Goal: Task Accomplishment & Management: Complete application form

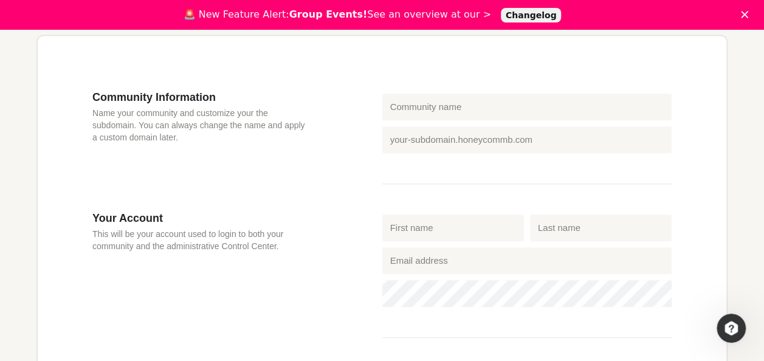
scroll to position [351, 0]
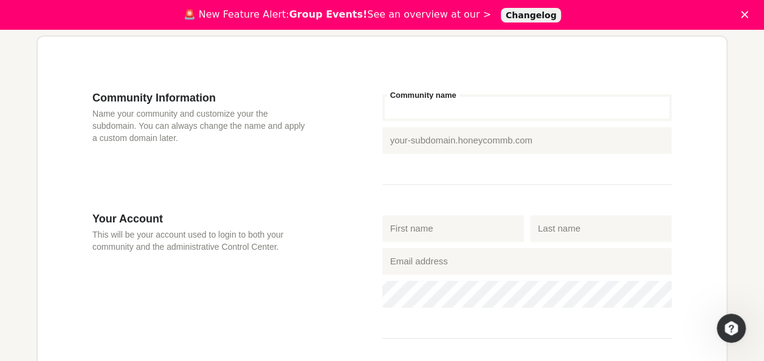
click at [417, 113] on input "Community name" at bounding box center [527, 107] width 290 height 27
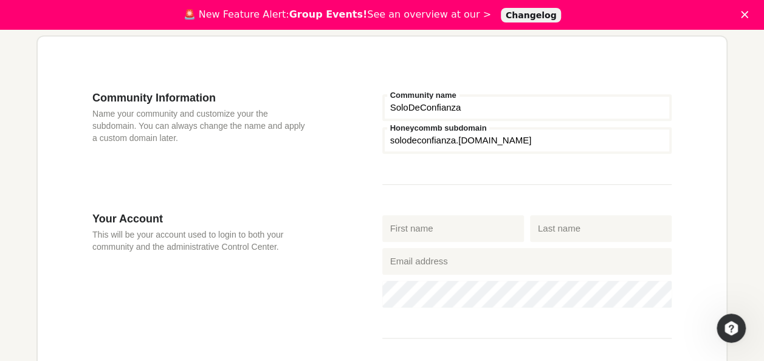
type input "SoloDeConfianza"
click at [412, 231] on input "First name" at bounding box center [453, 228] width 142 height 27
type input "[PERSON_NAME]"
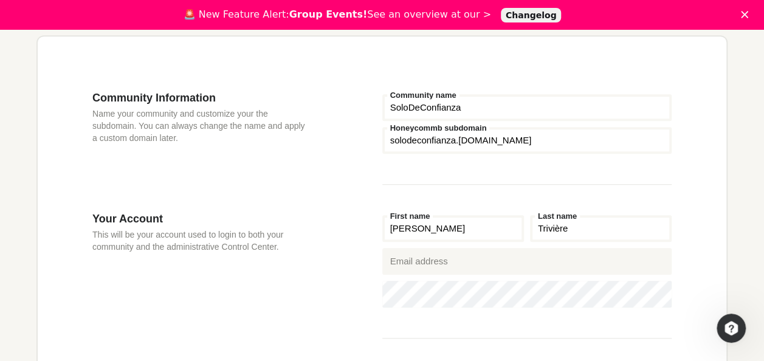
type input "Trivière"
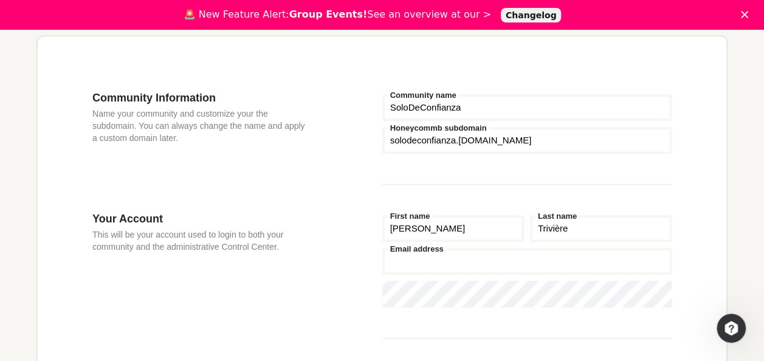
click at [404, 262] on input "Email address" at bounding box center [527, 261] width 290 height 27
type input "[EMAIL_ADDRESS][DOMAIN_NAME]"
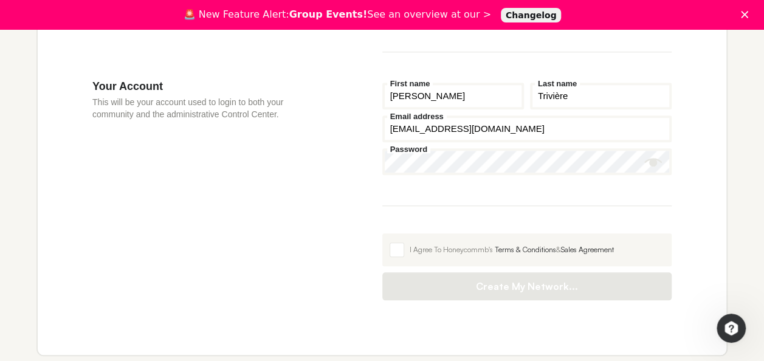
scroll to position [505, 0]
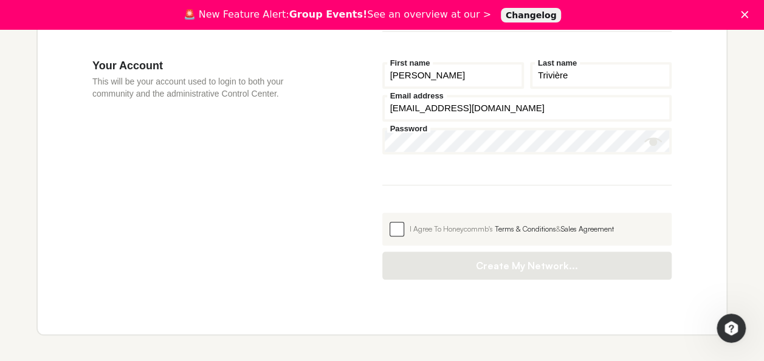
click at [401, 233] on span at bounding box center [397, 229] width 15 height 15
click at [382, 213] on input "I Agree To Honeycommb's Terms & Conditions & Sales Agreement" at bounding box center [382, 213] width 0 height 0
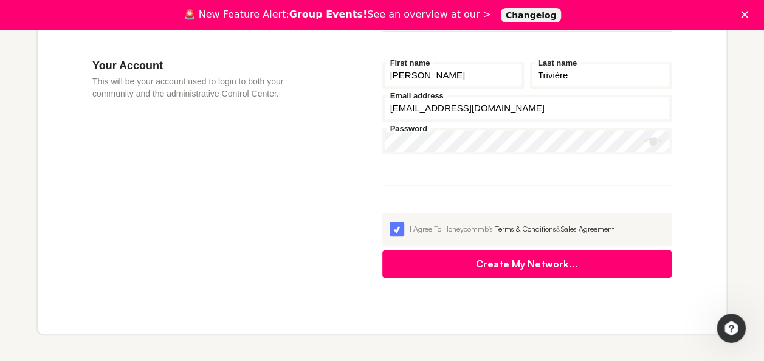
click at [445, 264] on button "Create My Network..." at bounding box center [527, 264] width 290 height 28
